Goal: Check status: Check status

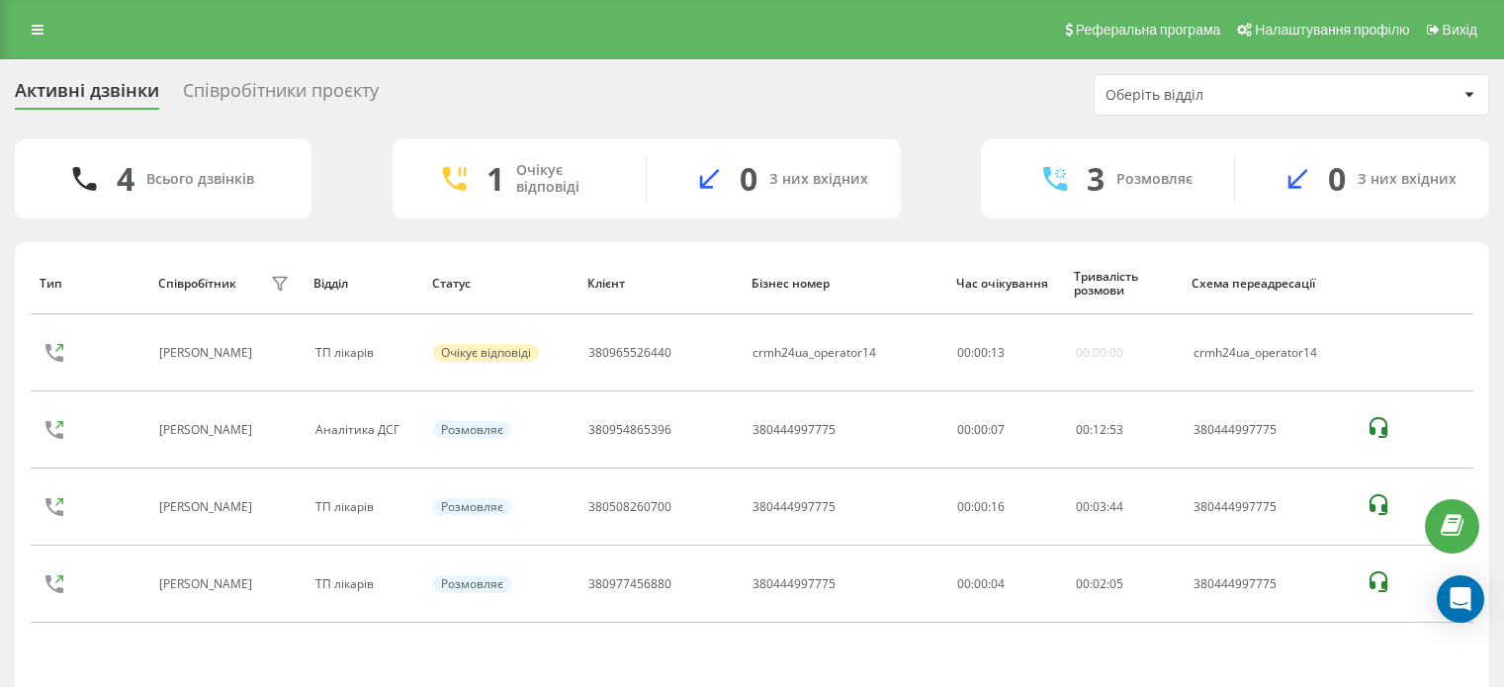
click at [47, 25] on link at bounding box center [38, 30] width 36 height 28
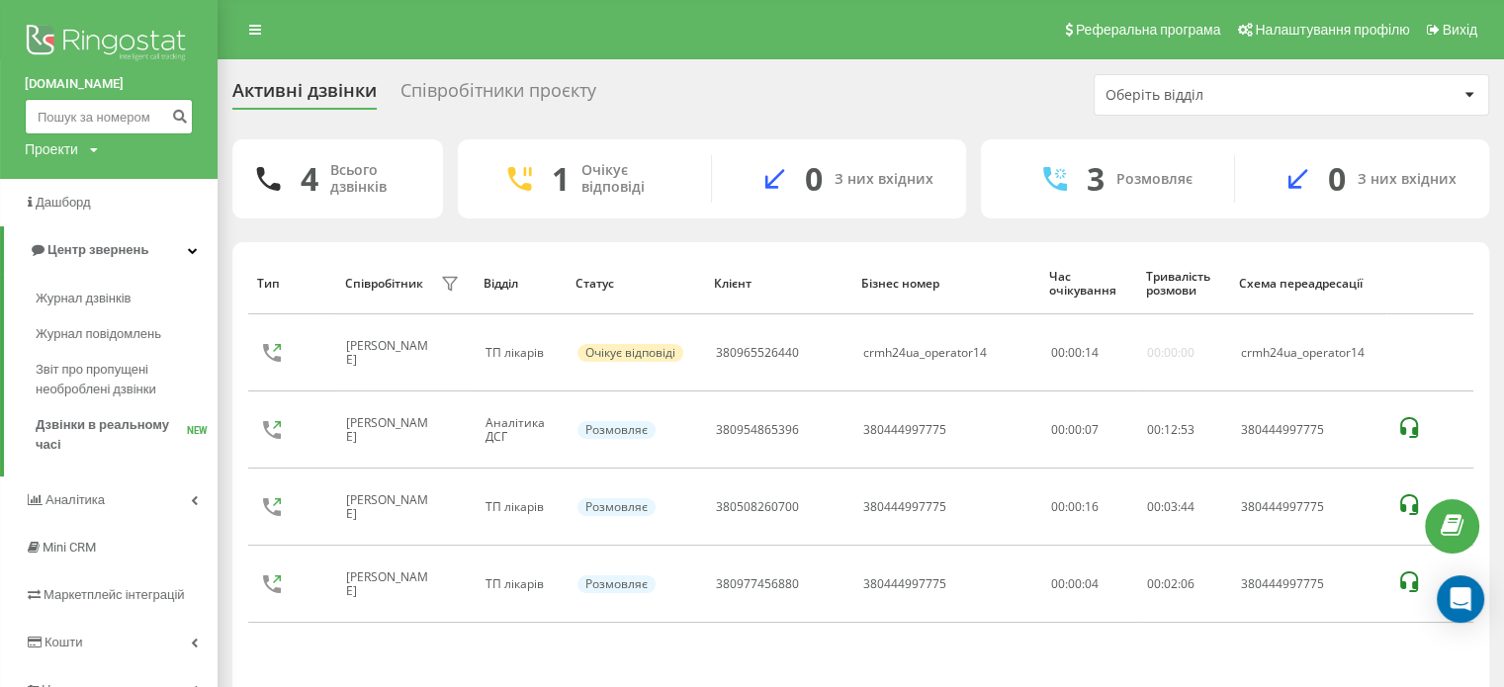
click at [70, 124] on input at bounding box center [109, 117] width 168 height 36
paste input "380508260700"
type input "380508260700"
click at [183, 115] on icon "submit" at bounding box center [179, 114] width 17 height 12
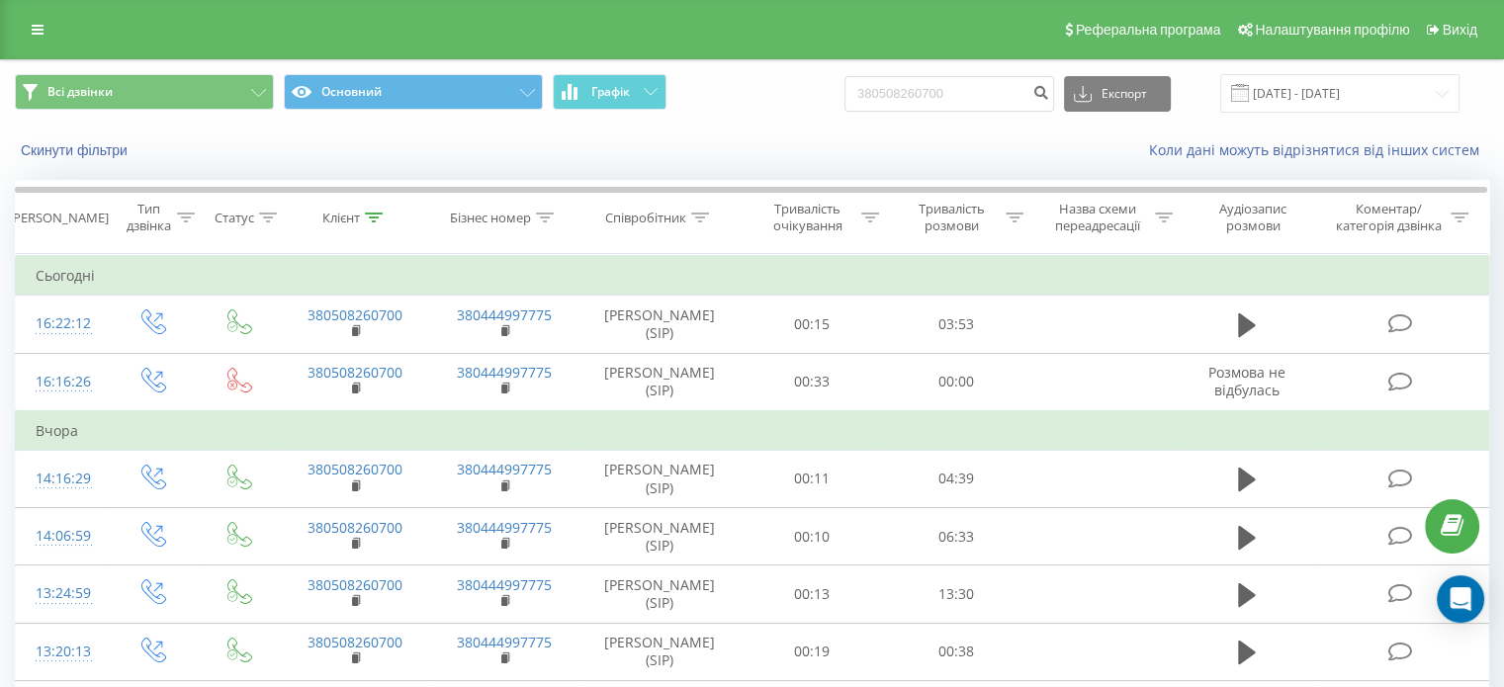
drag, startPoint x: 36, startPoint y: 35, endPoint x: 59, endPoint y: 106, distance: 75.1
click at [36, 35] on icon at bounding box center [38, 30] width 12 height 14
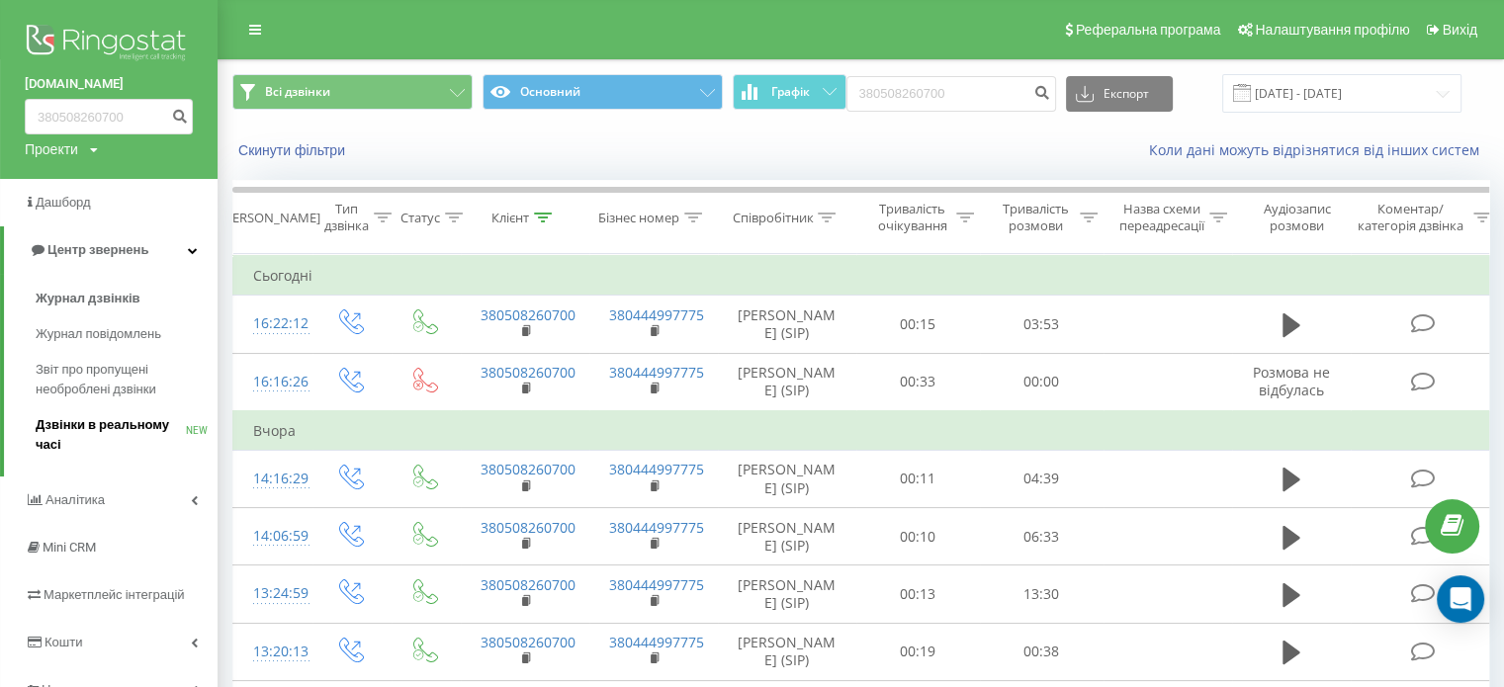
click at [122, 421] on span "Дзвінки в реальному часі" at bounding box center [111, 435] width 150 height 40
